Goal: Information Seeking & Learning: Learn about a topic

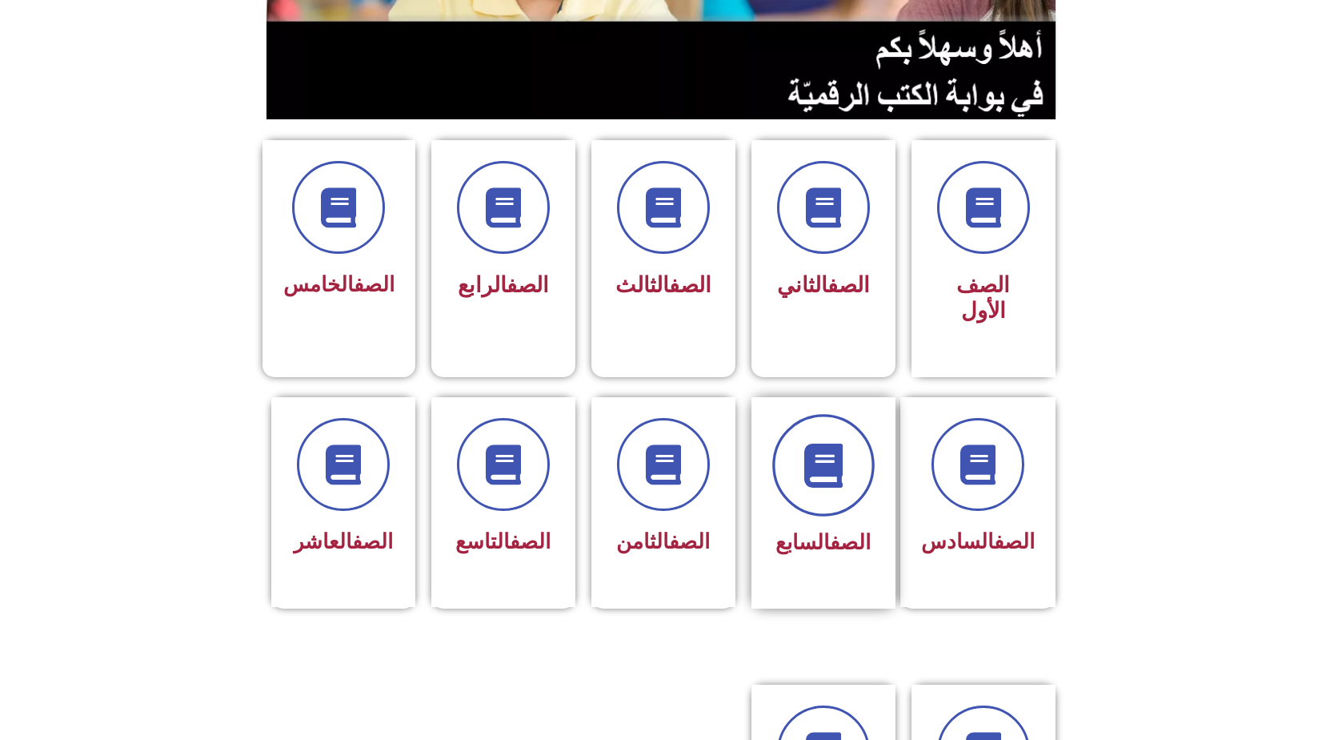
scroll to position [320, 0]
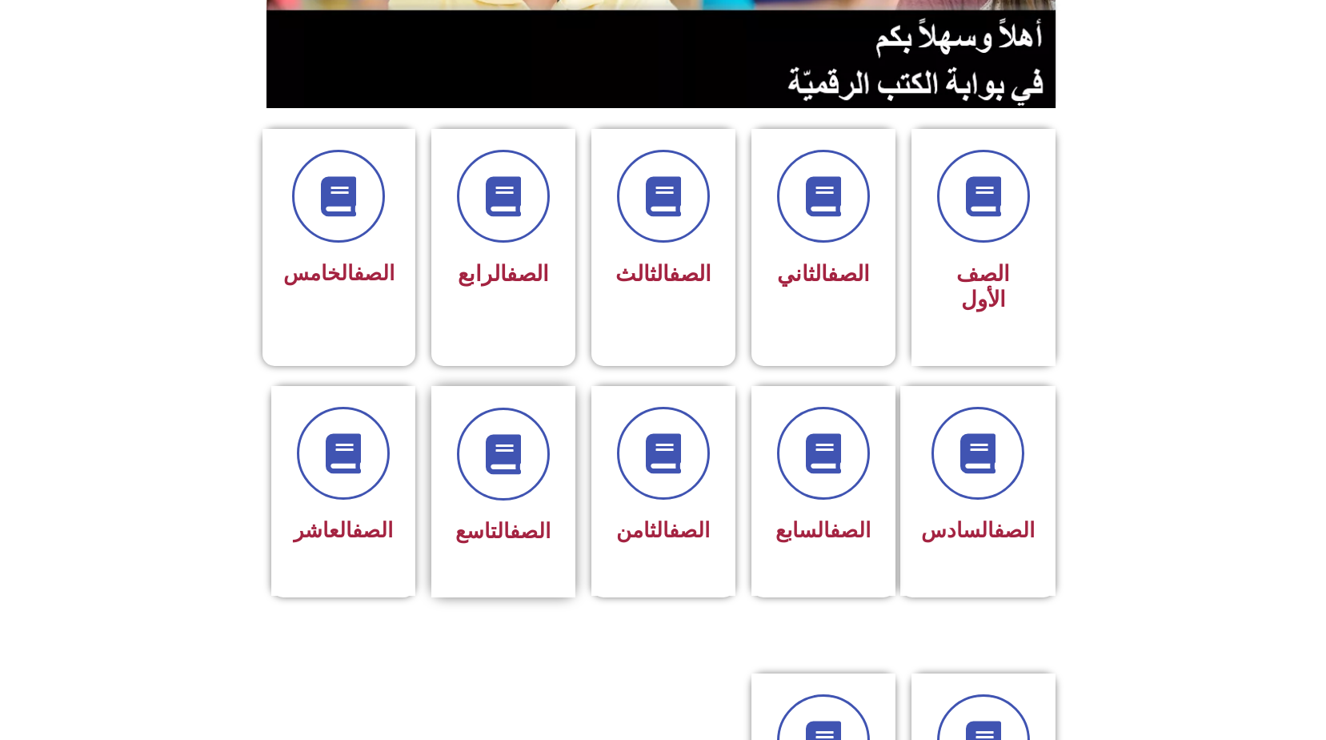
click at [475, 468] on div at bounding box center [503, 453] width 101 height 93
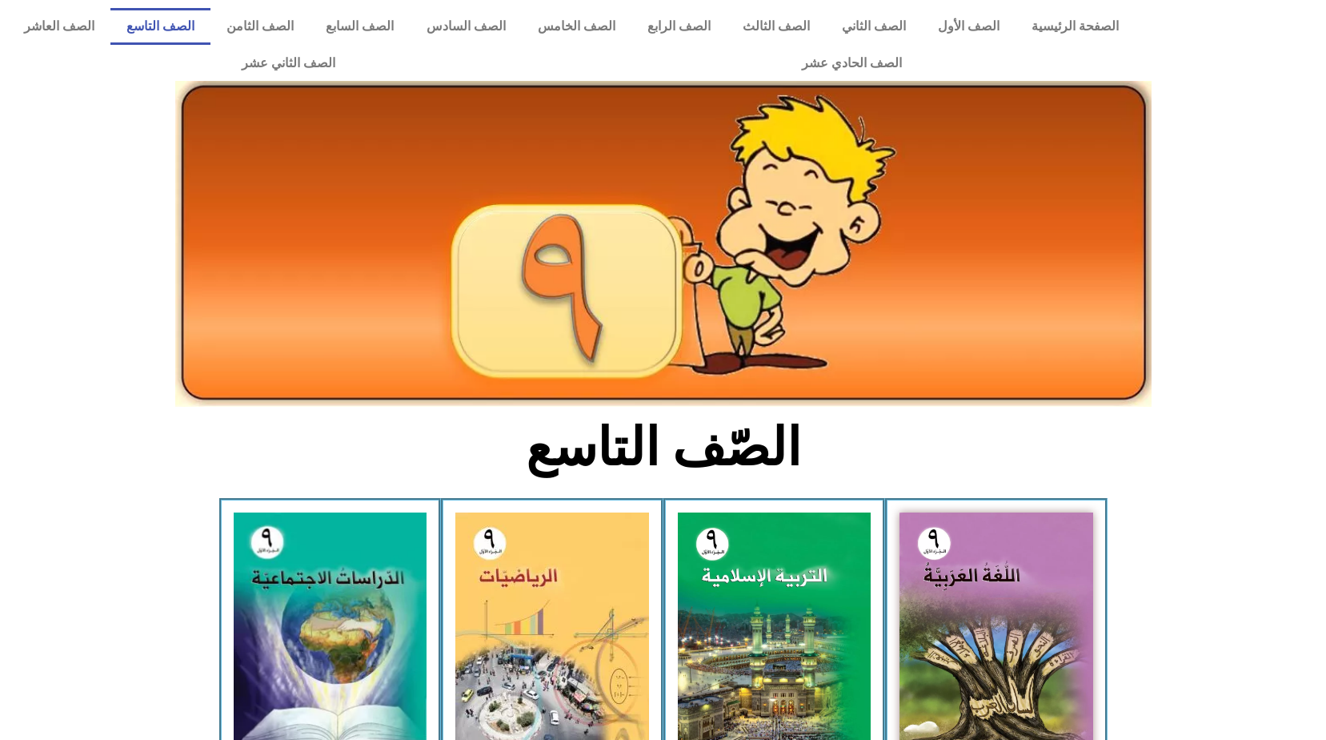
click at [730, 391] on img at bounding box center [663, 244] width 977 height 326
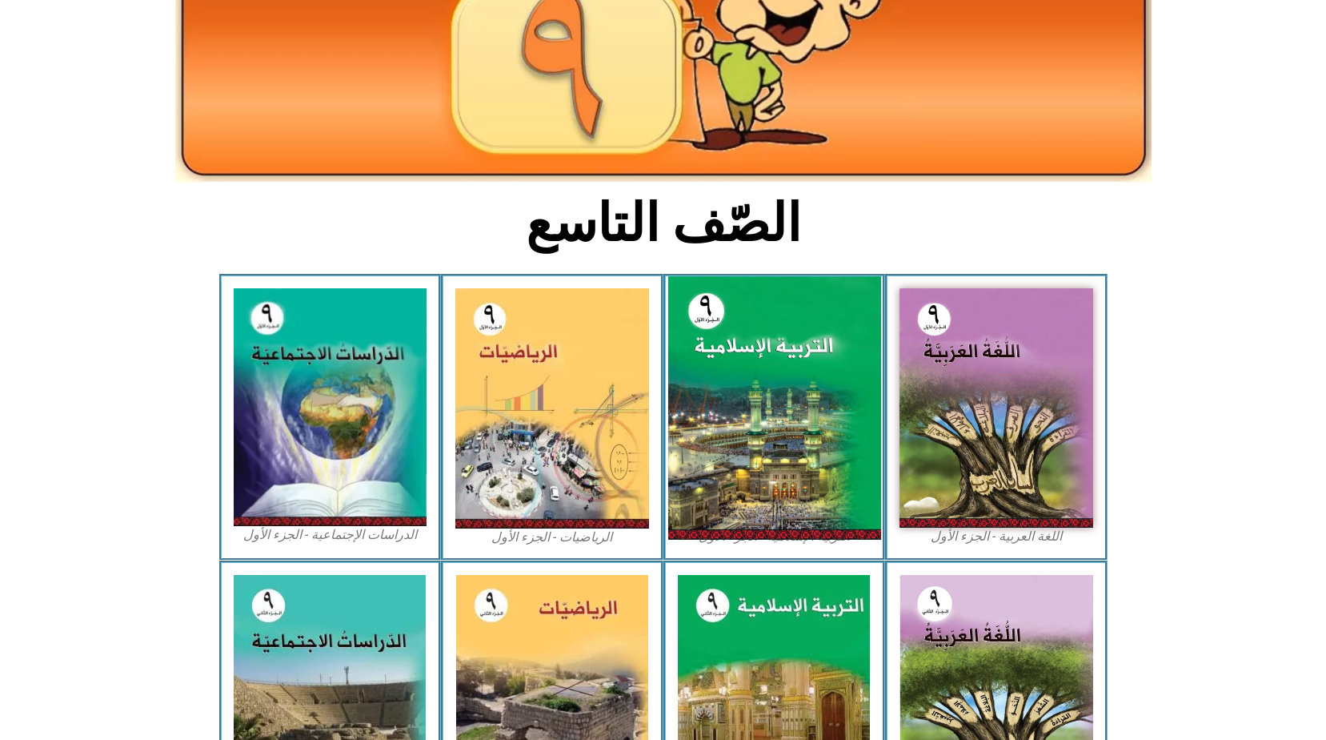
scroll to position [320, 0]
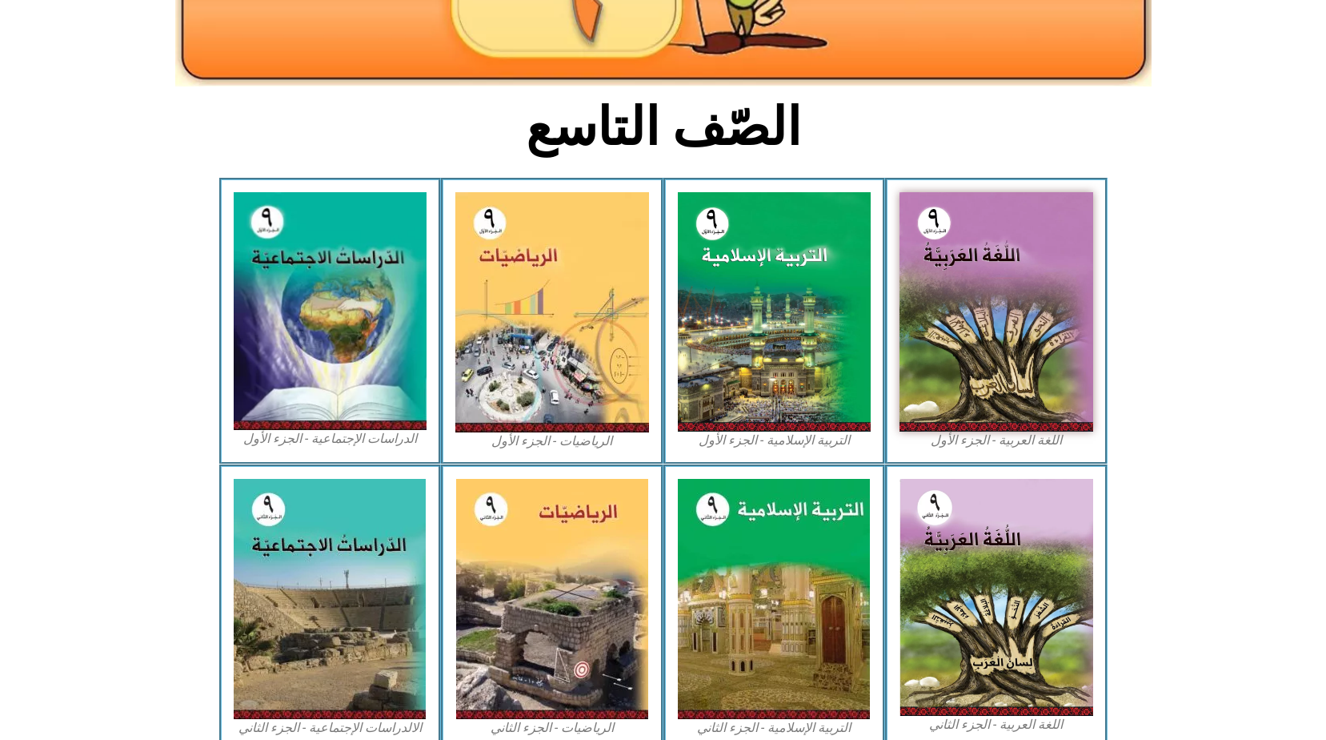
drag, startPoint x: 1177, startPoint y: 2, endPoint x: 1216, endPoint y: 395, distance: 395.0
click at [1216, 395] on section "اللغة العربية - الجزء الأول​ التربية الإسلامية - الجزء الأول الرياضيات - الجزء …" at bounding box center [663, 321] width 1326 height 287
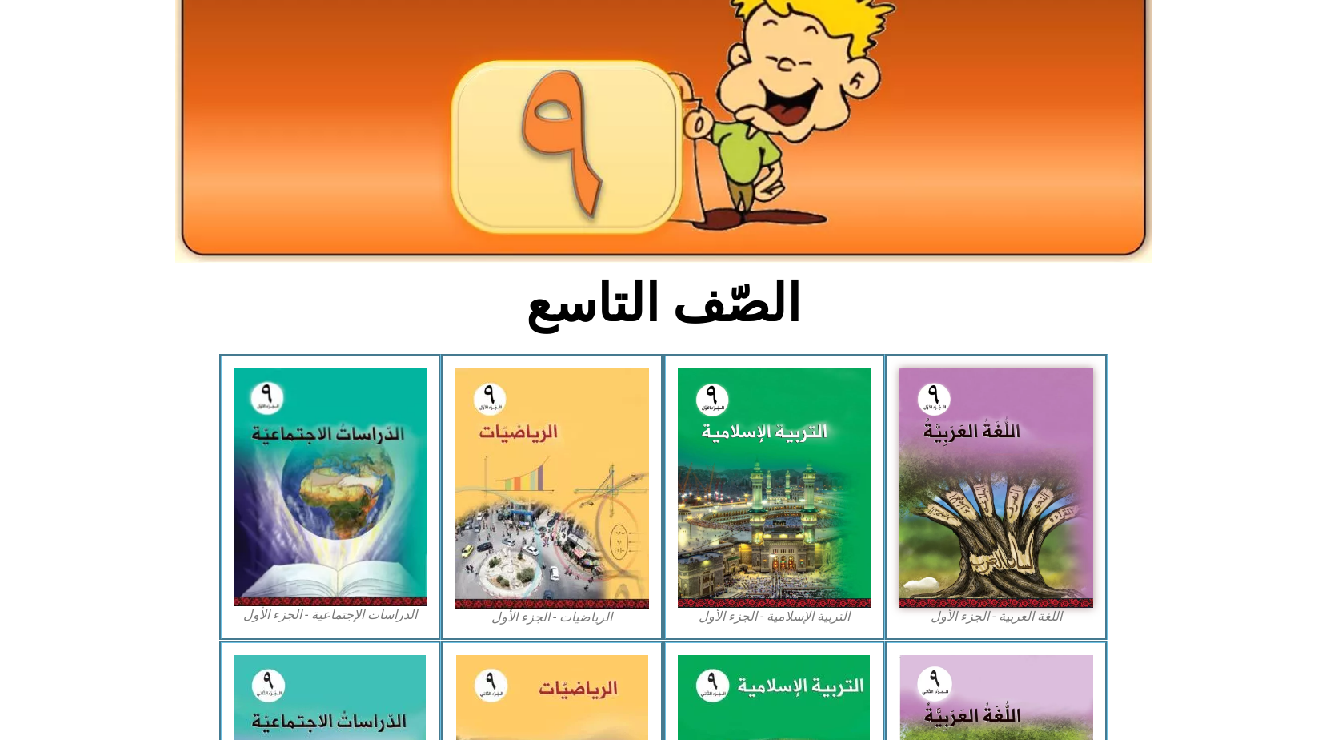
scroll to position [0, 0]
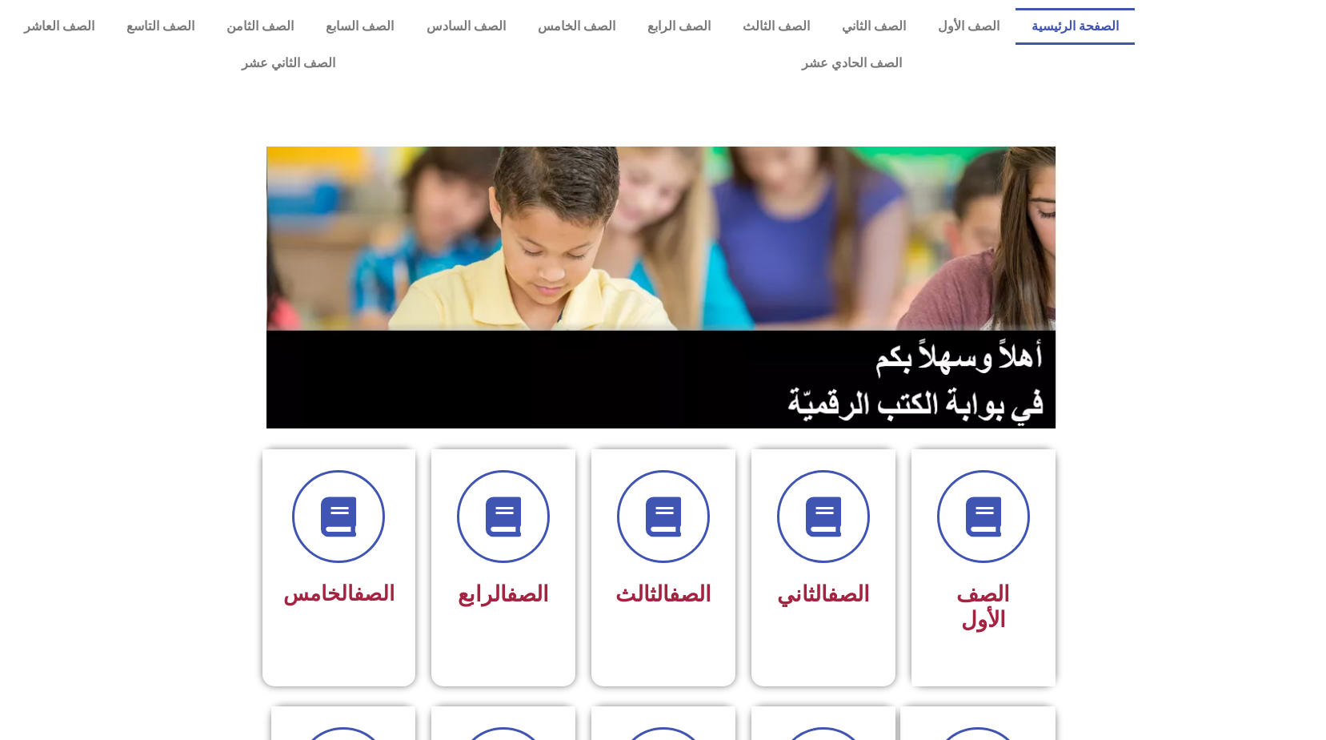
scroll to position [320, 0]
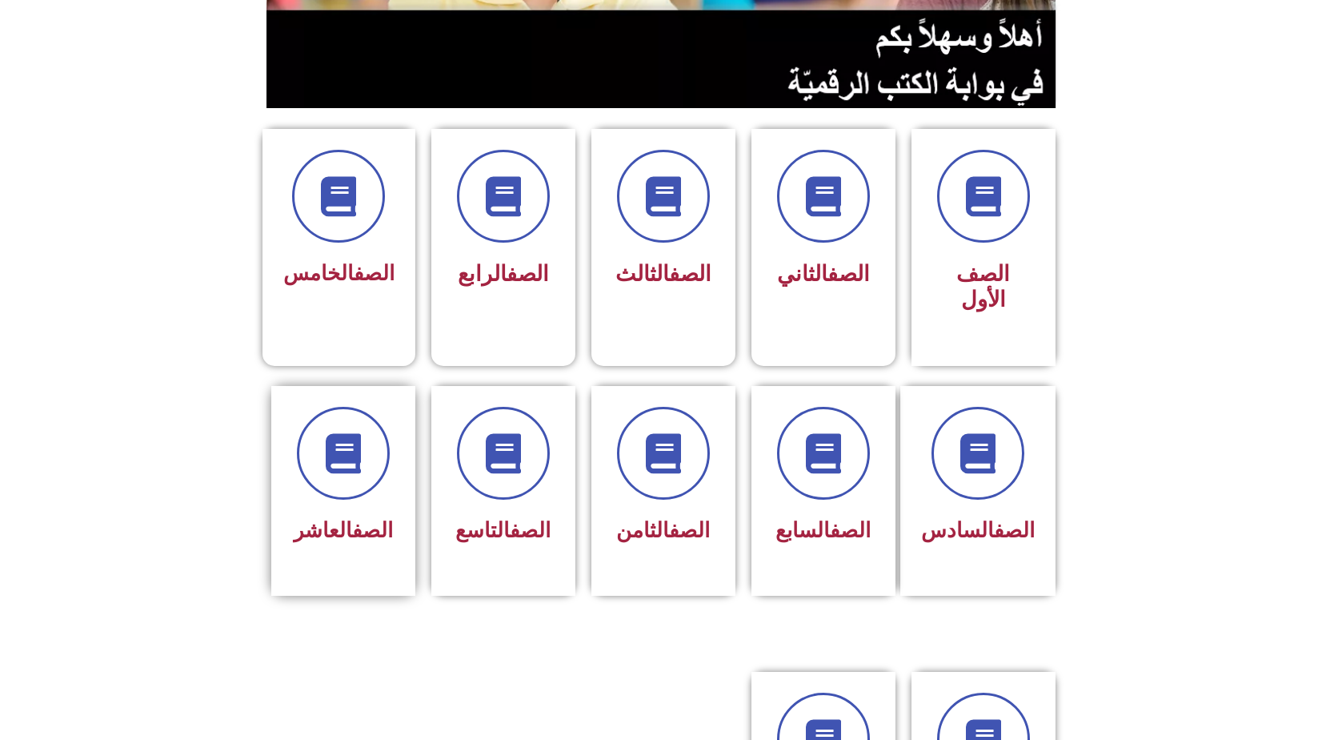
click at [418, 450] on div "الصف العاشر" at bounding box center [343, 491] width 160 height 210
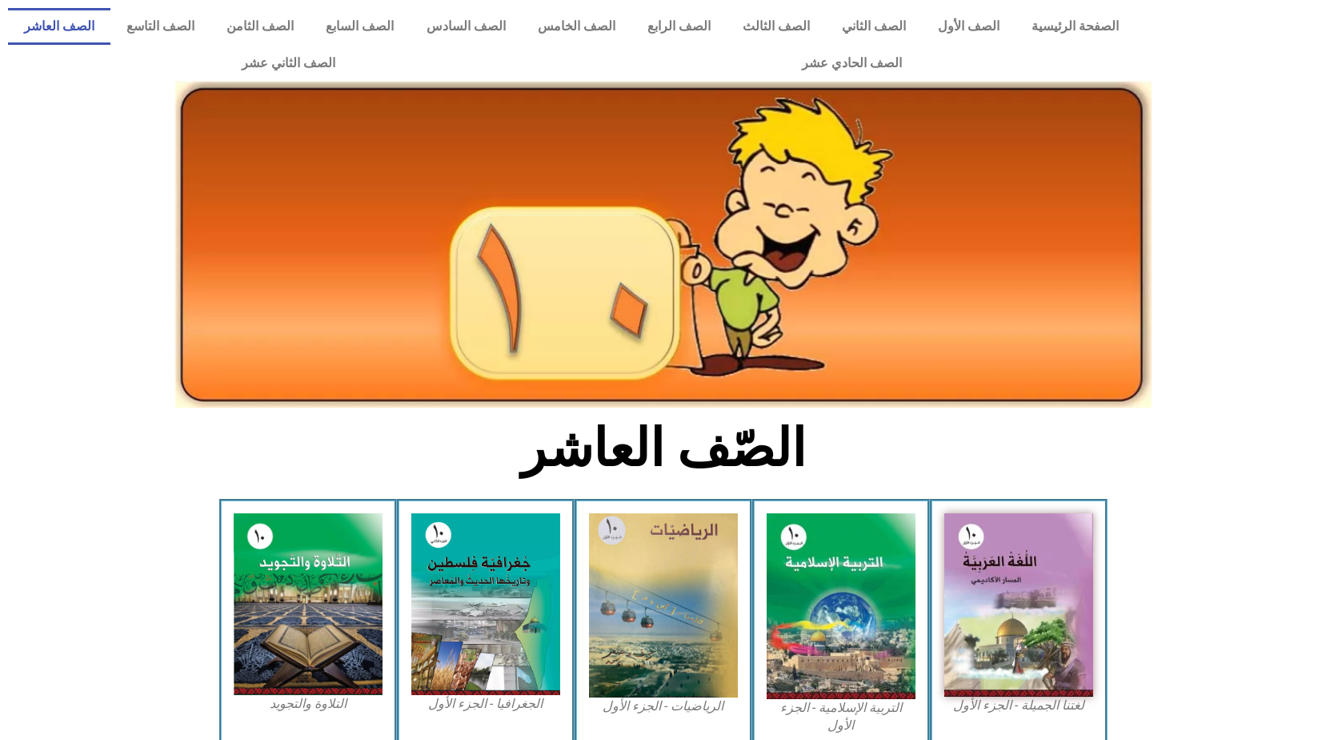
scroll to position [400, 0]
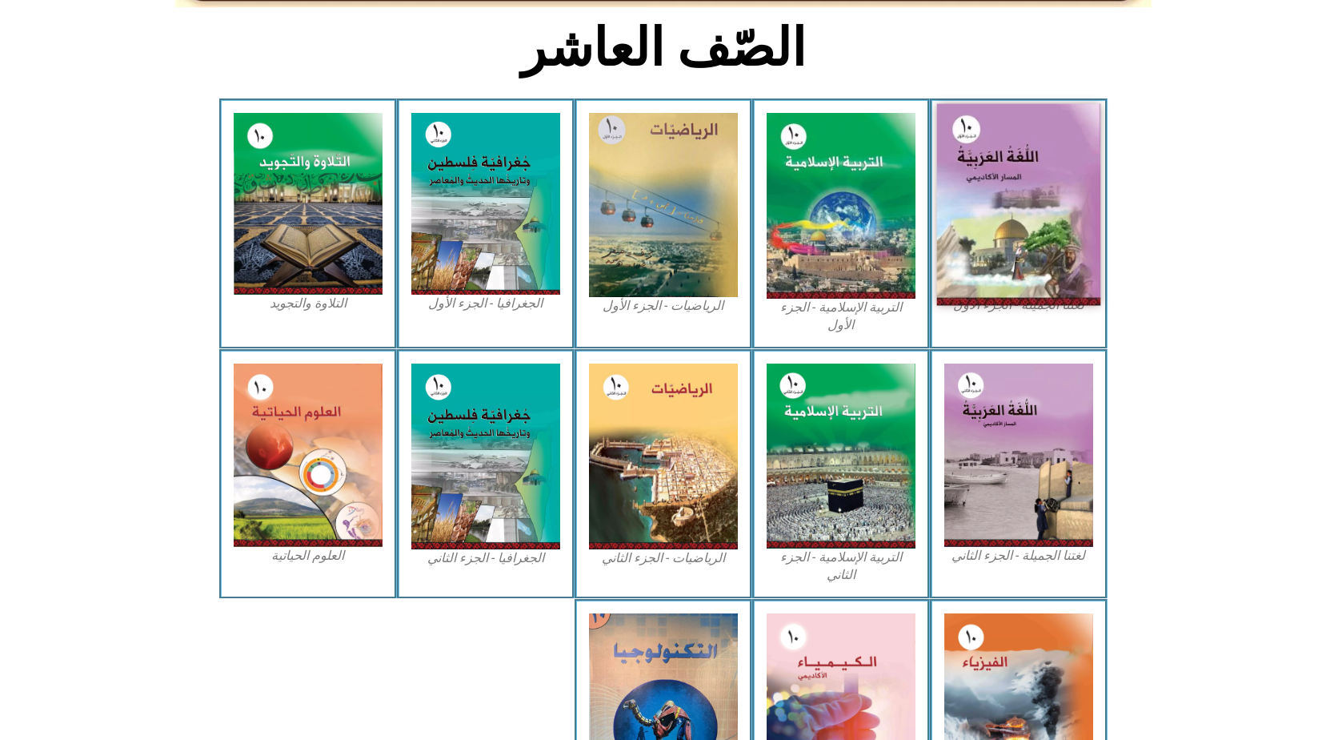
click at [981, 200] on img at bounding box center [1019, 205] width 164 height 202
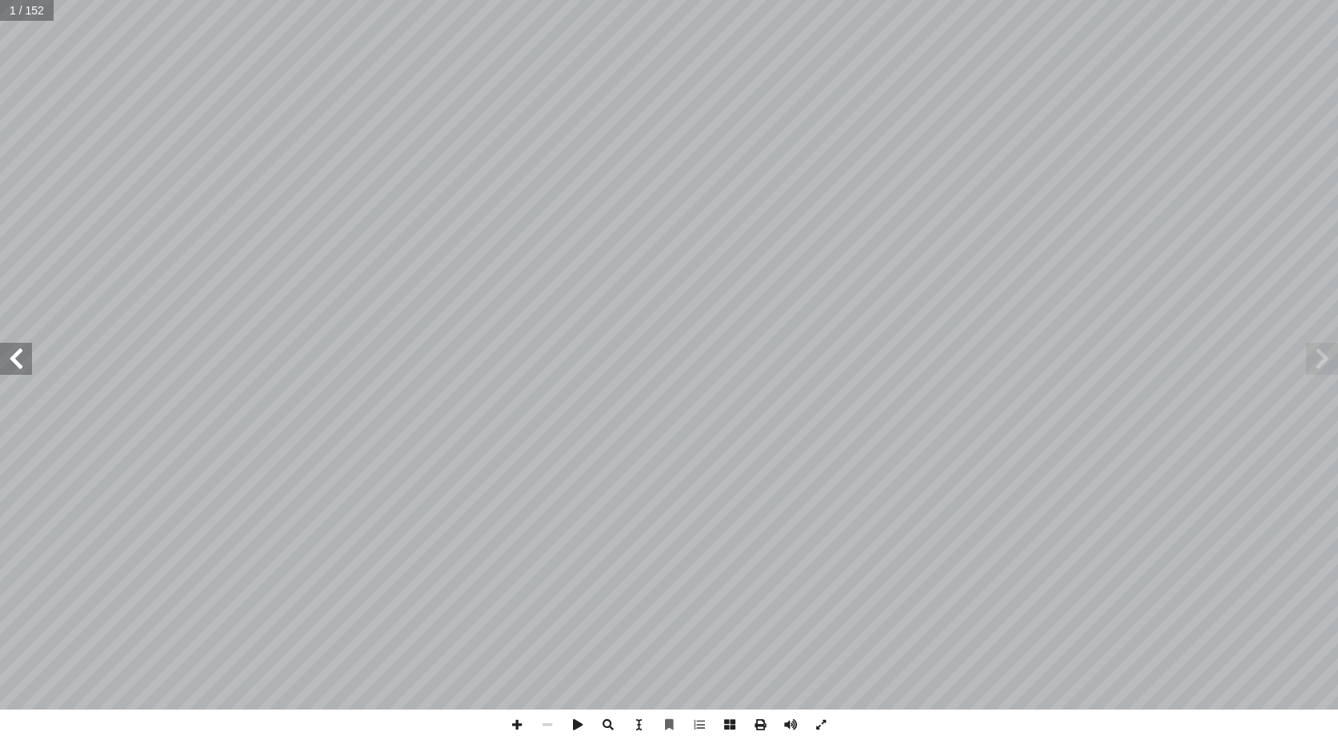
click at [21, 367] on span at bounding box center [16, 359] width 32 height 32
click at [21, 361] on span at bounding box center [16, 359] width 32 height 32
click at [21, 359] on span at bounding box center [16, 359] width 32 height 32
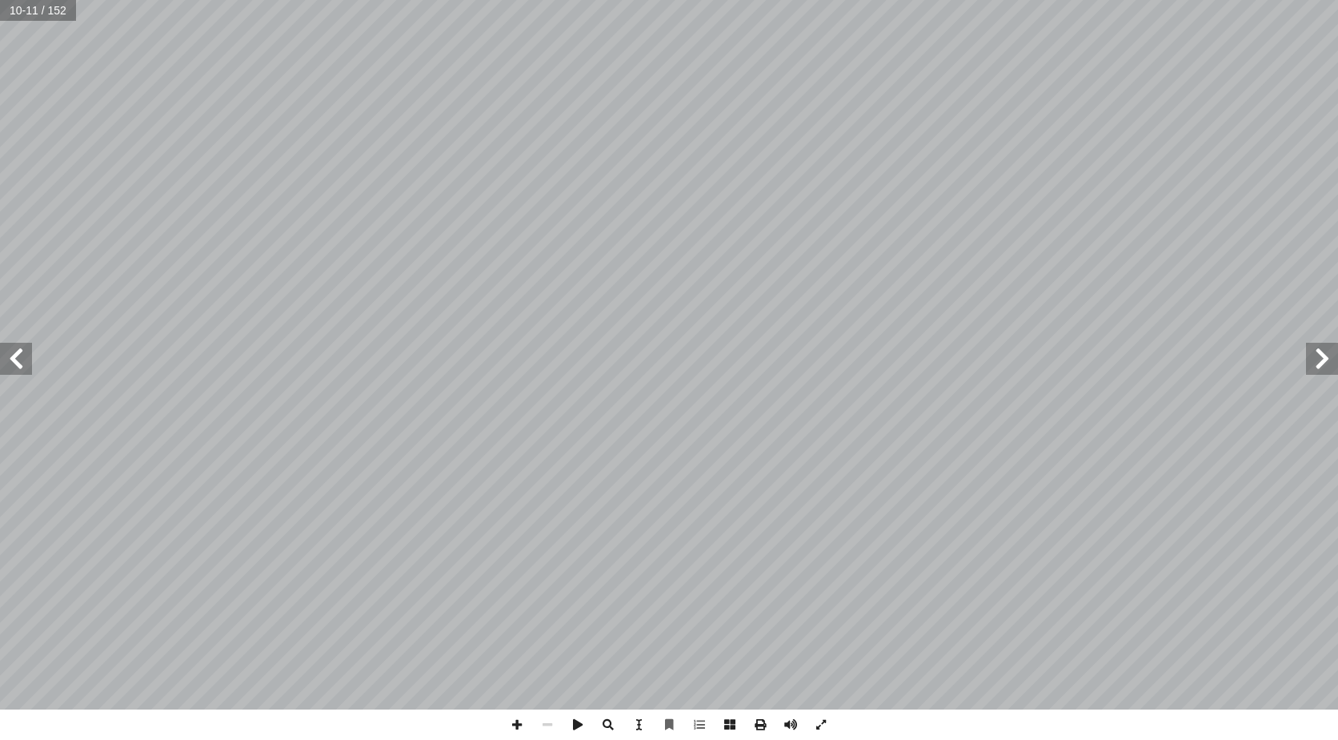
click at [19, 368] on span at bounding box center [16, 359] width 32 height 32
click at [22, 365] on span at bounding box center [16, 359] width 32 height 32
click at [24, 359] on span at bounding box center [16, 359] width 32 height 32
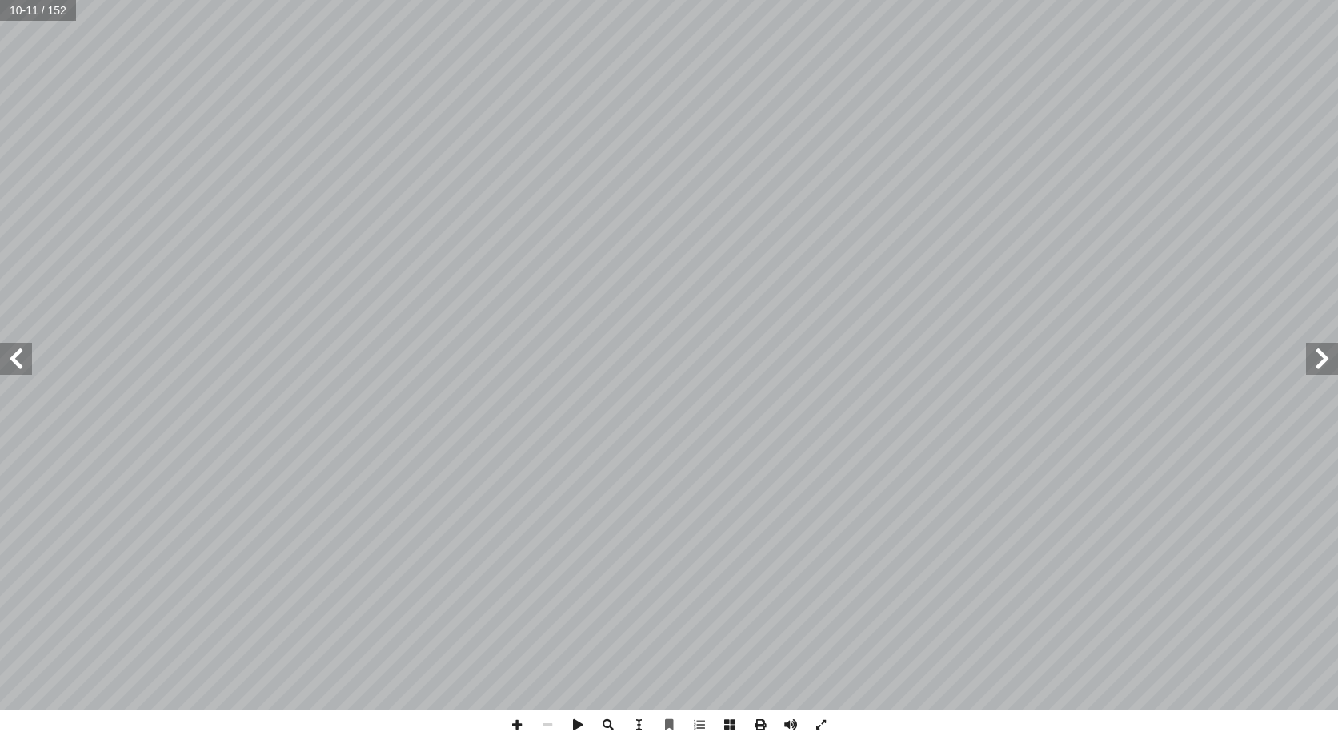
click at [25, 355] on span at bounding box center [16, 359] width 32 height 32
click at [74, 339] on div "16 [PERSON_NAME] (1) َ ت تي: ْ أ ا َ فيما ي ِ شبيه ّ الت َ [PERSON_NAME] ا ُ ن …" at bounding box center [669, 354] width 1338 height 709
click at [1326, 352] on span at bounding box center [1322, 359] width 32 height 32
click at [1315, 350] on span at bounding box center [1322, 359] width 32 height 32
